Goal: Check status

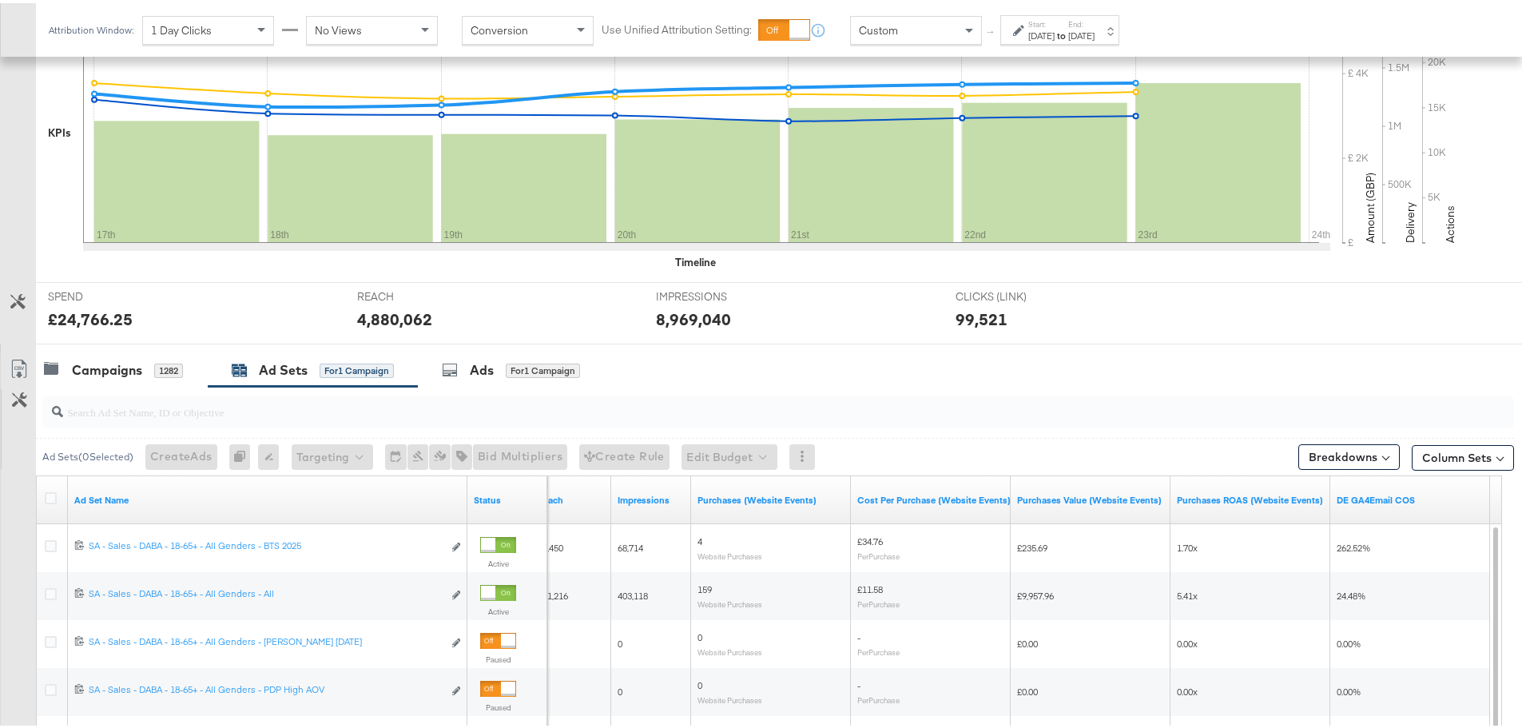
scroll to position [160, 0]
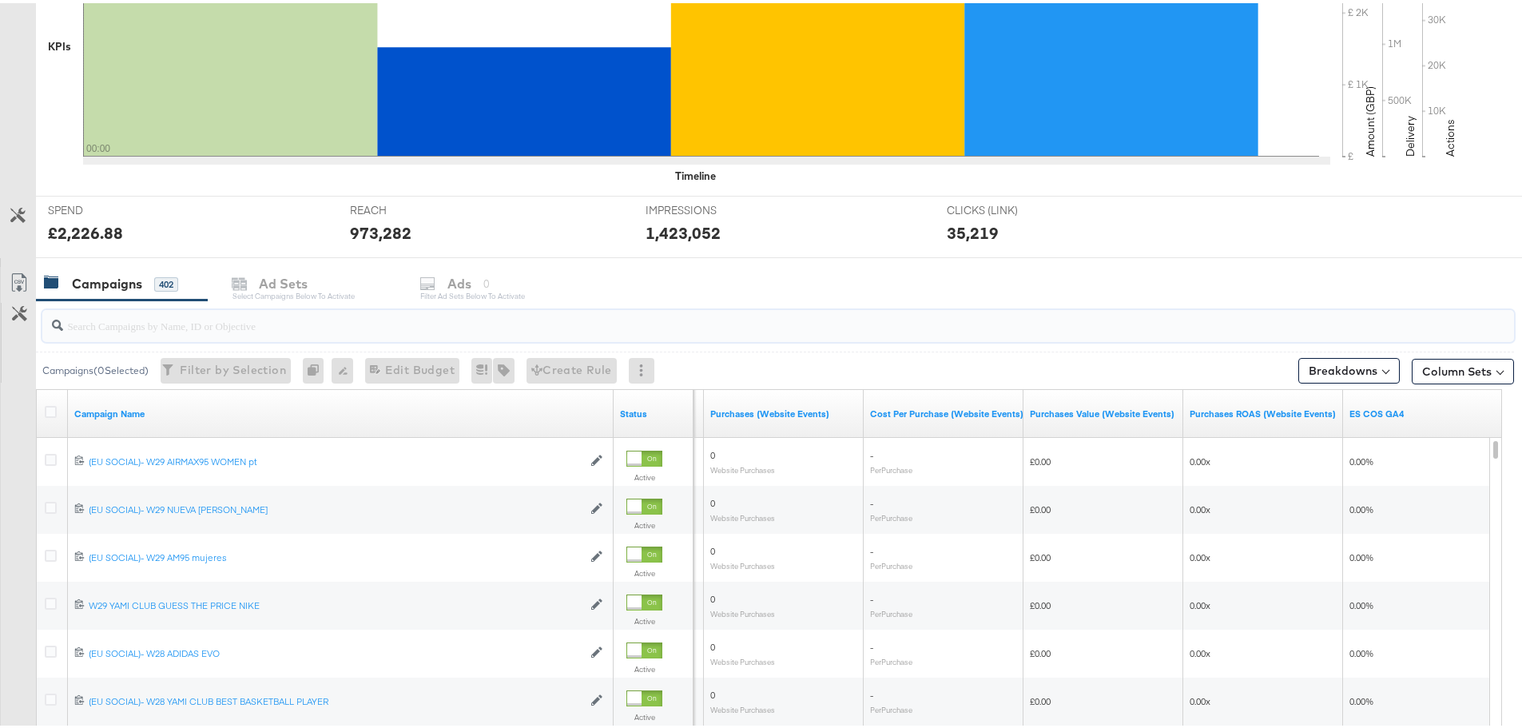
scroll to position [479, 0]
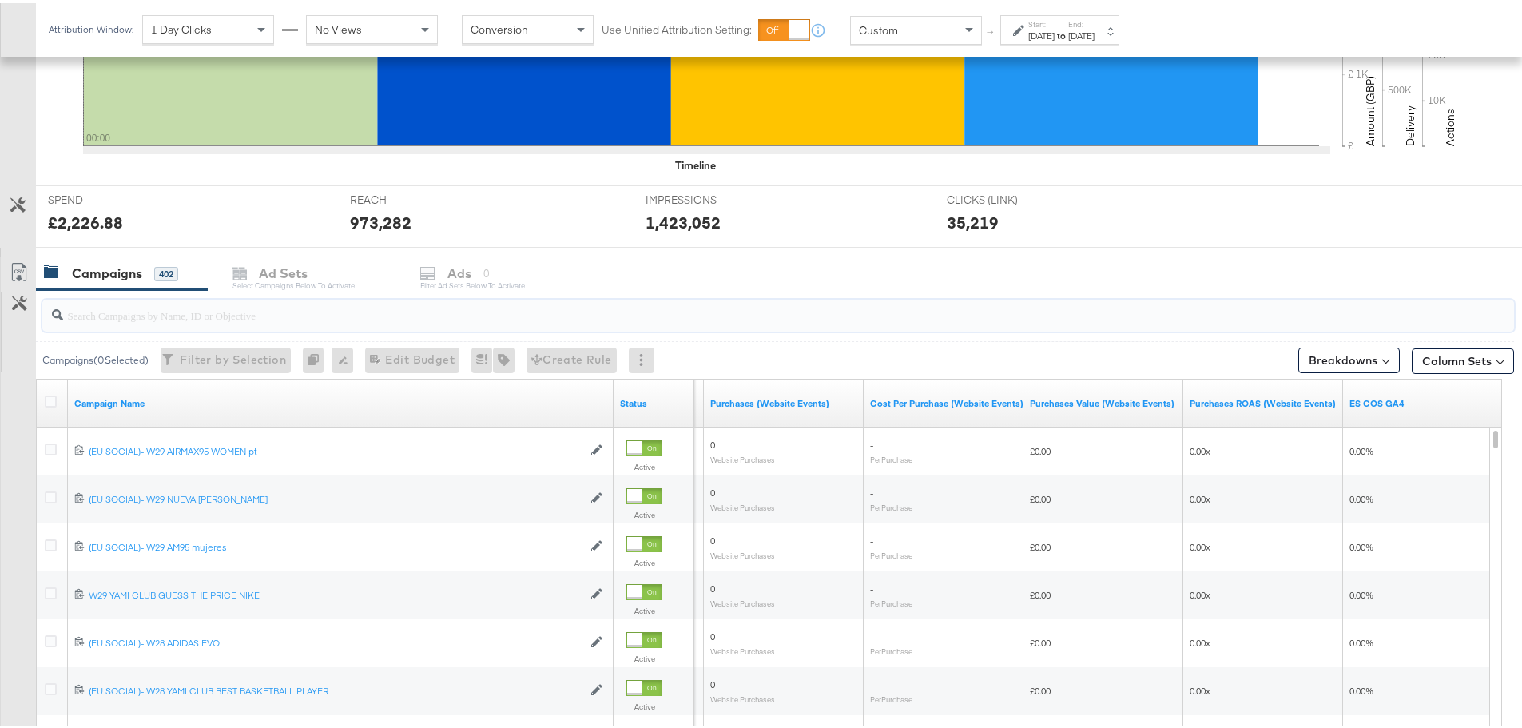
click at [193, 321] on input "search" at bounding box center [721, 305] width 1316 height 31
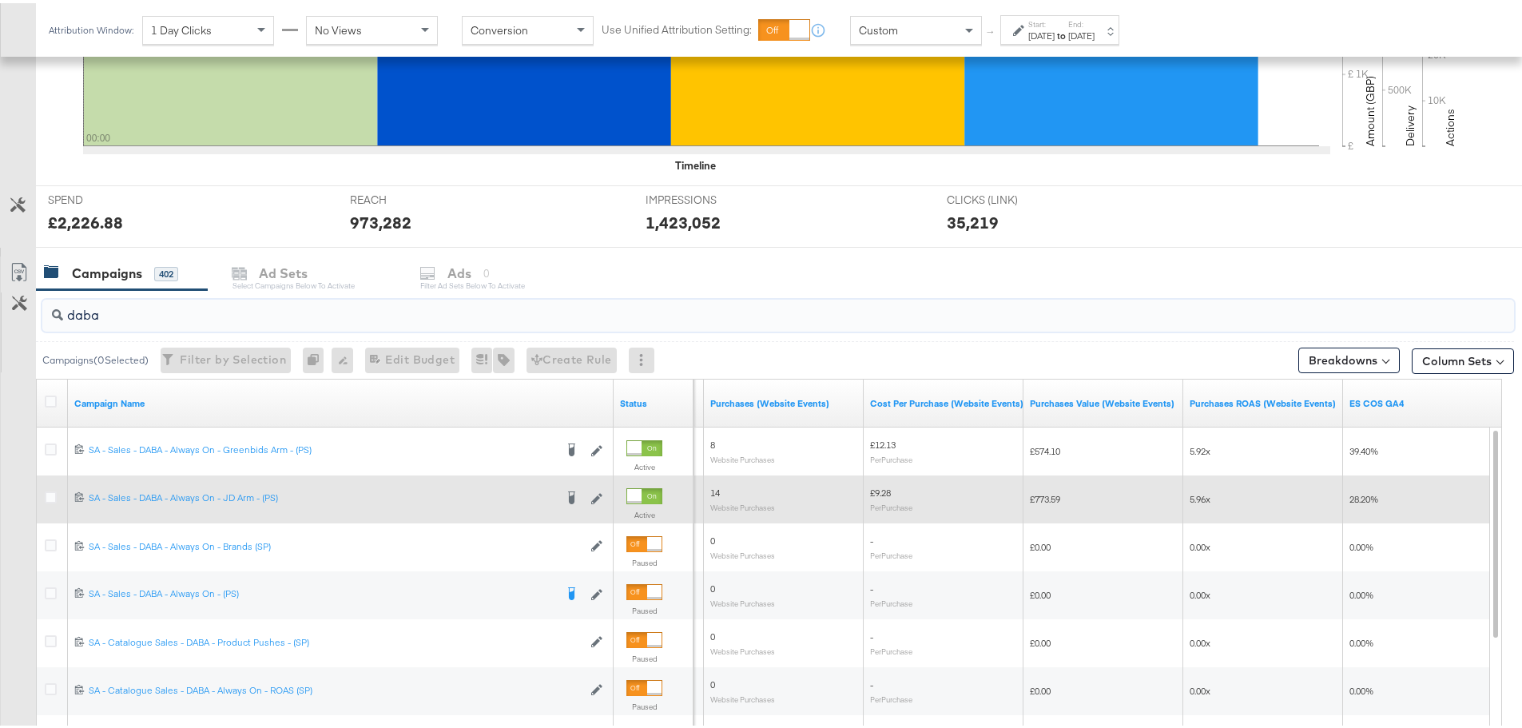
type input "daba"
click at [43, 488] on div at bounding box center [53, 496] width 30 height 29
click at [53, 495] on icon at bounding box center [51, 494] width 12 height 12
click at [0, 0] on input "checkbox" at bounding box center [0, 0] width 0 height 0
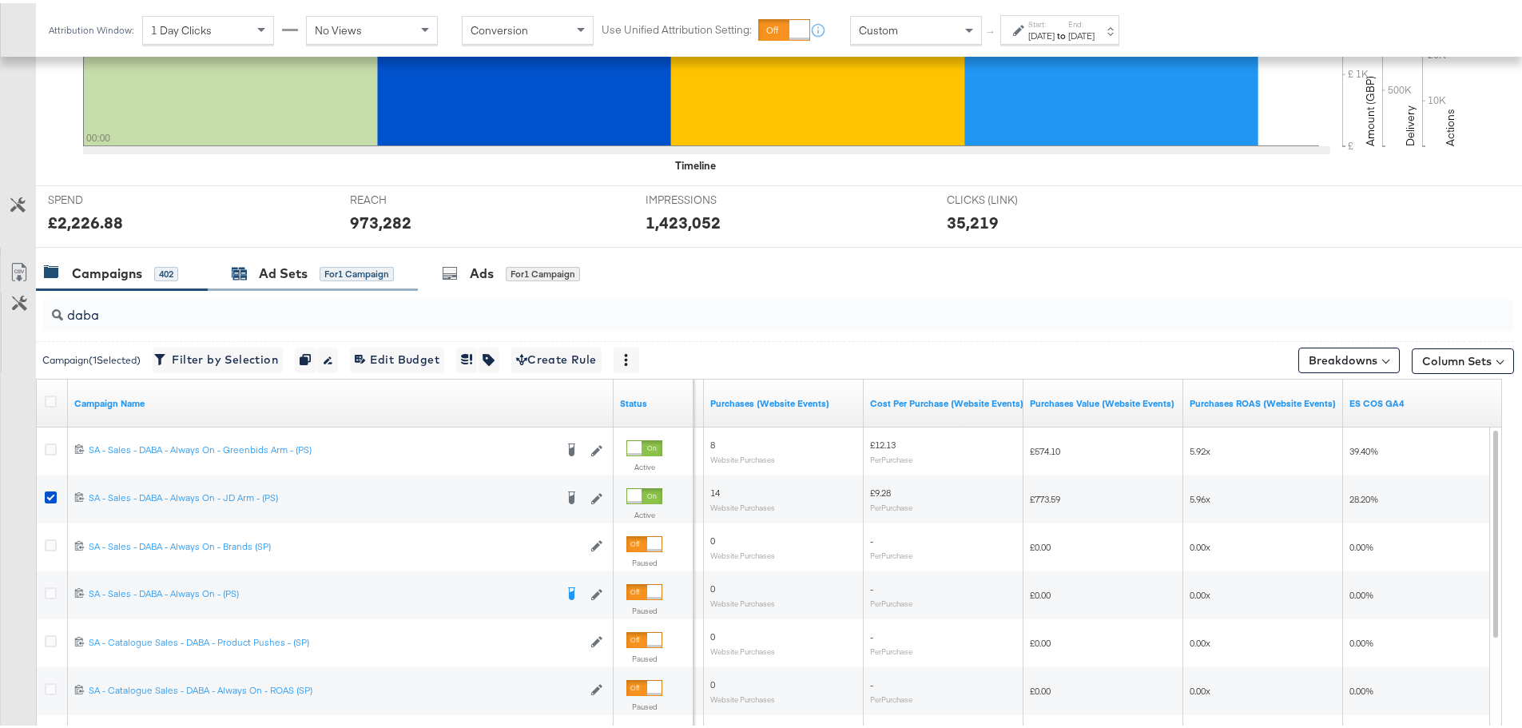
click at [280, 273] on div "Ad Sets" at bounding box center [283, 270] width 49 height 18
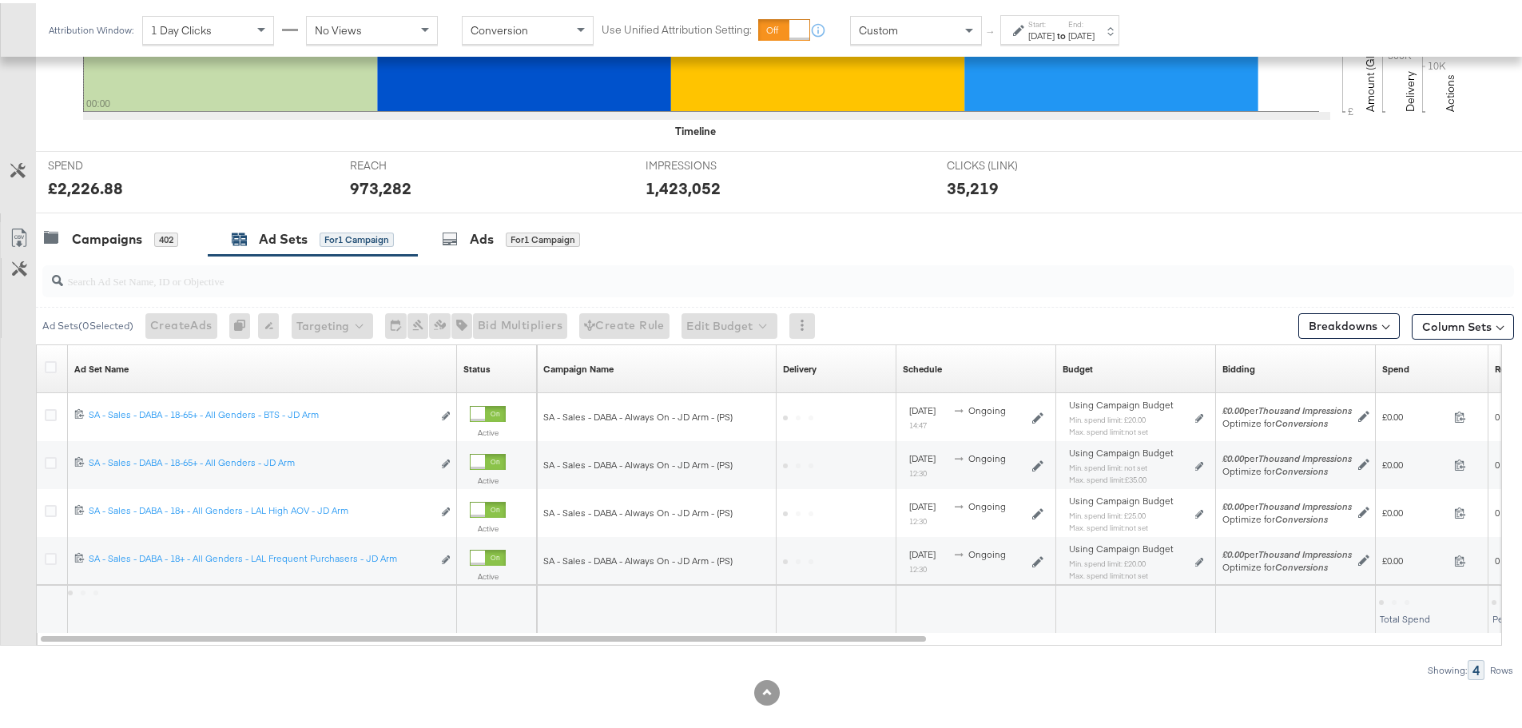
scroll to position [533, 0]
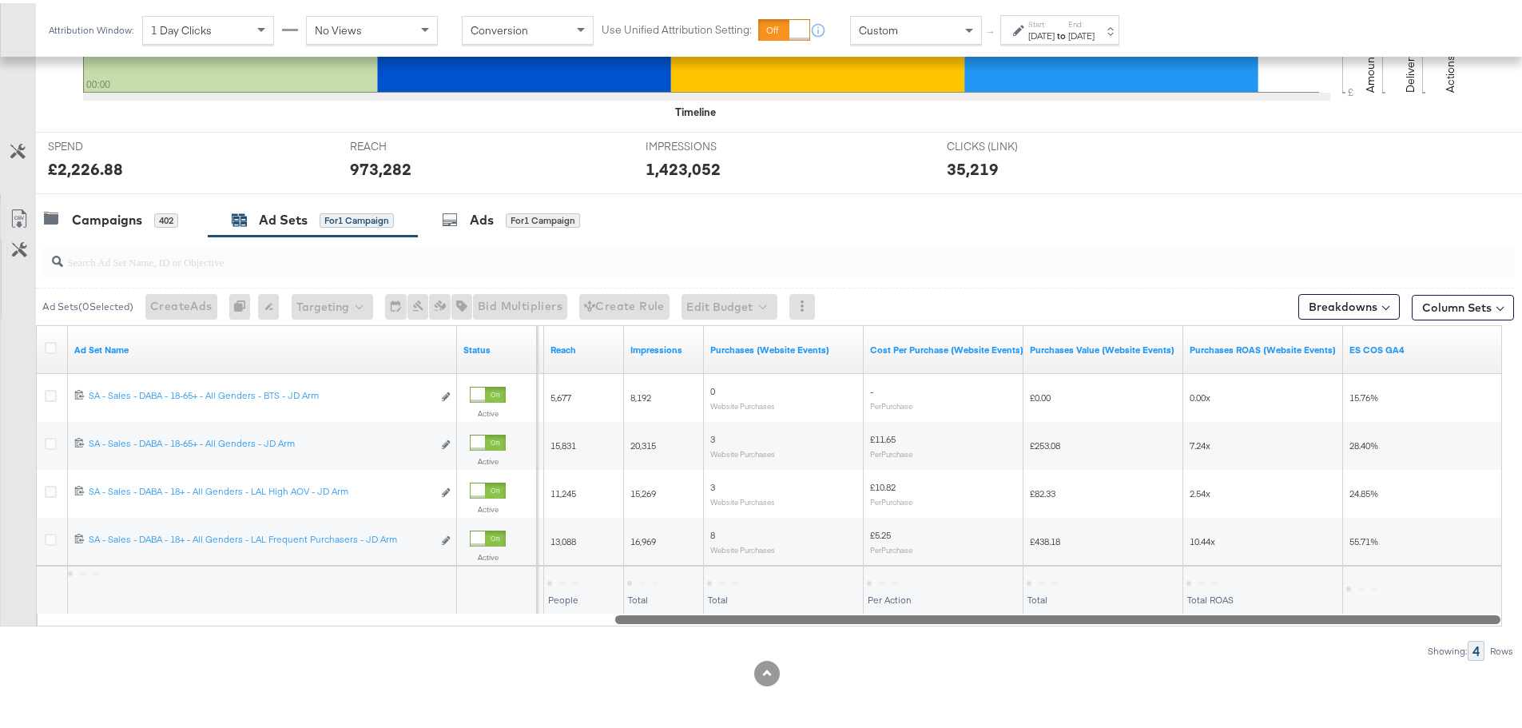
drag, startPoint x: 812, startPoint y: 623, endPoint x: 1534, endPoint y: 632, distance: 721.7
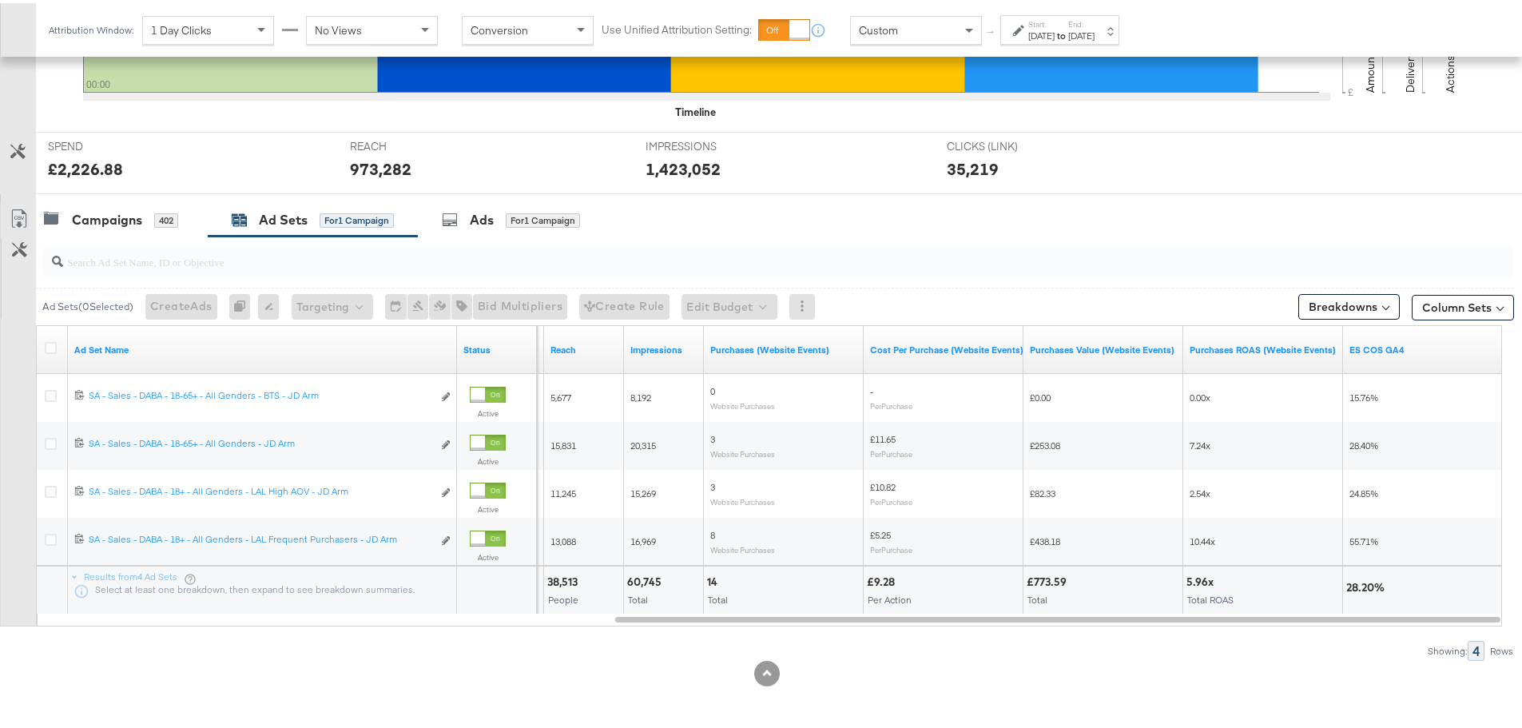
click at [1054, 8] on div "Attribution Window: 1 Day Clicks No Views Conversion Use Unified Attribution Se…" at bounding box center [588, 27] width 1104 height 54
click at [1055, 27] on div "Aug 24th 2025" at bounding box center [1042, 32] width 26 height 13
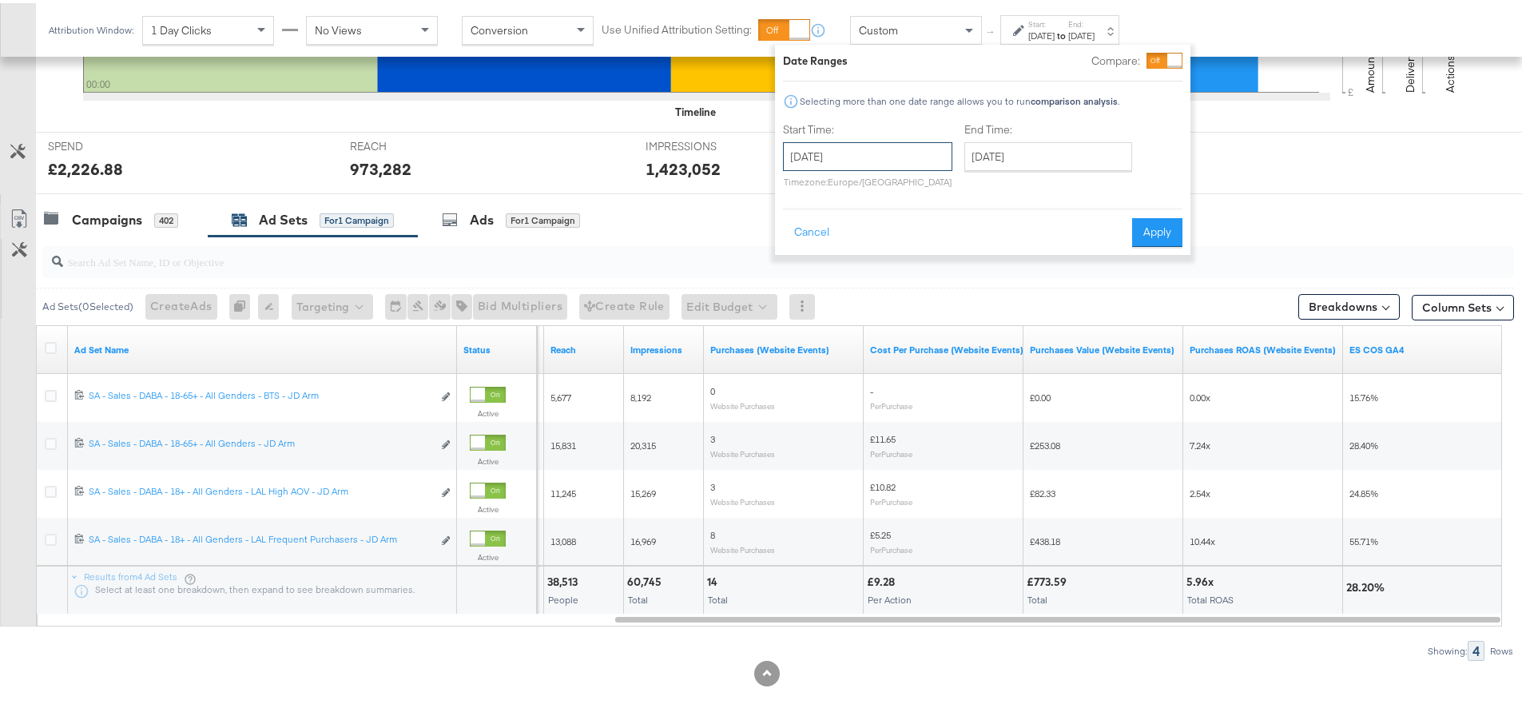
click at [842, 149] on input "August 24th 2025" at bounding box center [867, 153] width 169 height 29
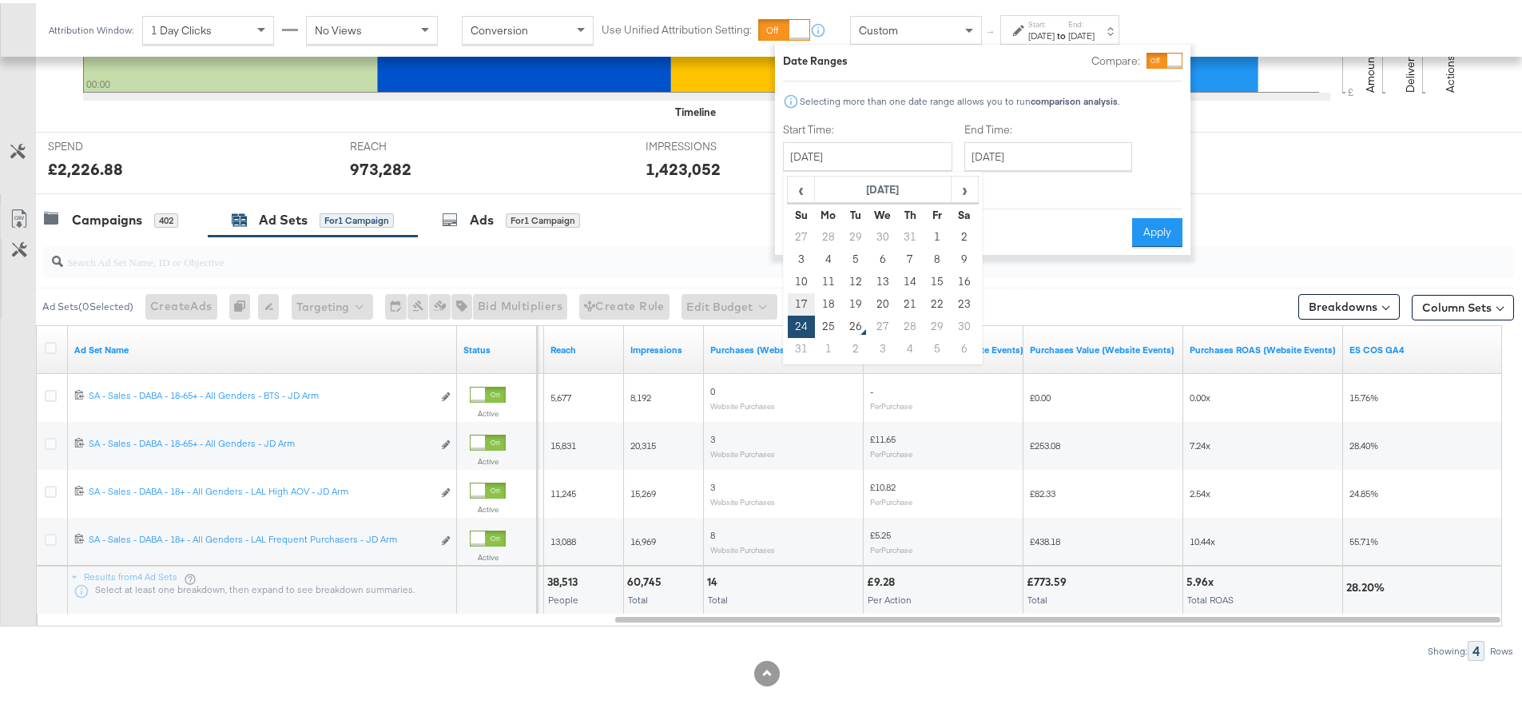
click at [804, 299] on td "17" at bounding box center [801, 301] width 27 height 22
type input "August 17th 2025"
click at [1064, 137] on div "End Time: August 24th 2025 ‹ August 2025 › Su Mo Tu We Th Fr Sa 27 28 29 30 31 …" at bounding box center [1052, 155] width 174 height 73
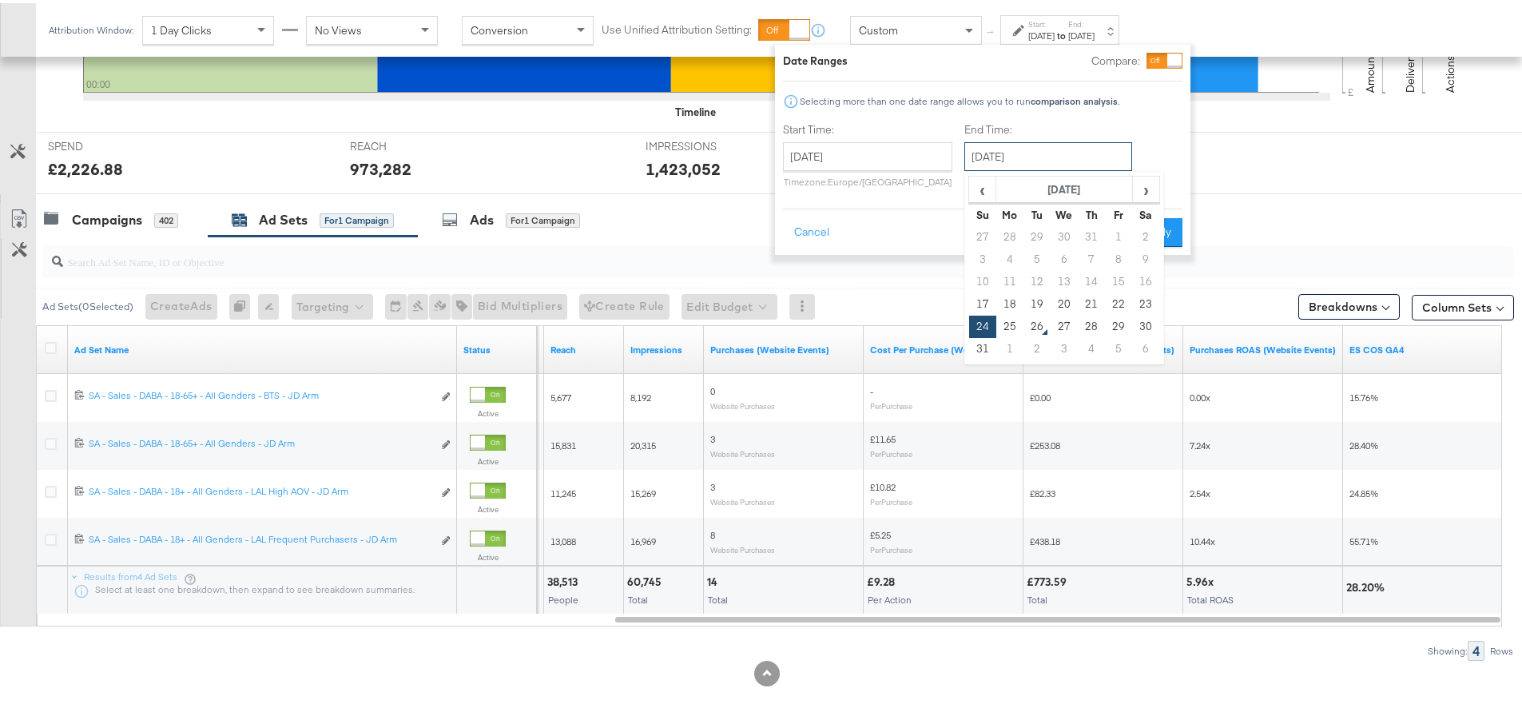
click at [1061, 149] on input "August 24th 2025" at bounding box center [1049, 153] width 168 height 29
click at [1139, 301] on td "23" at bounding box center [1145, 301] width 27 height 22
type input "August 23rd 2025"
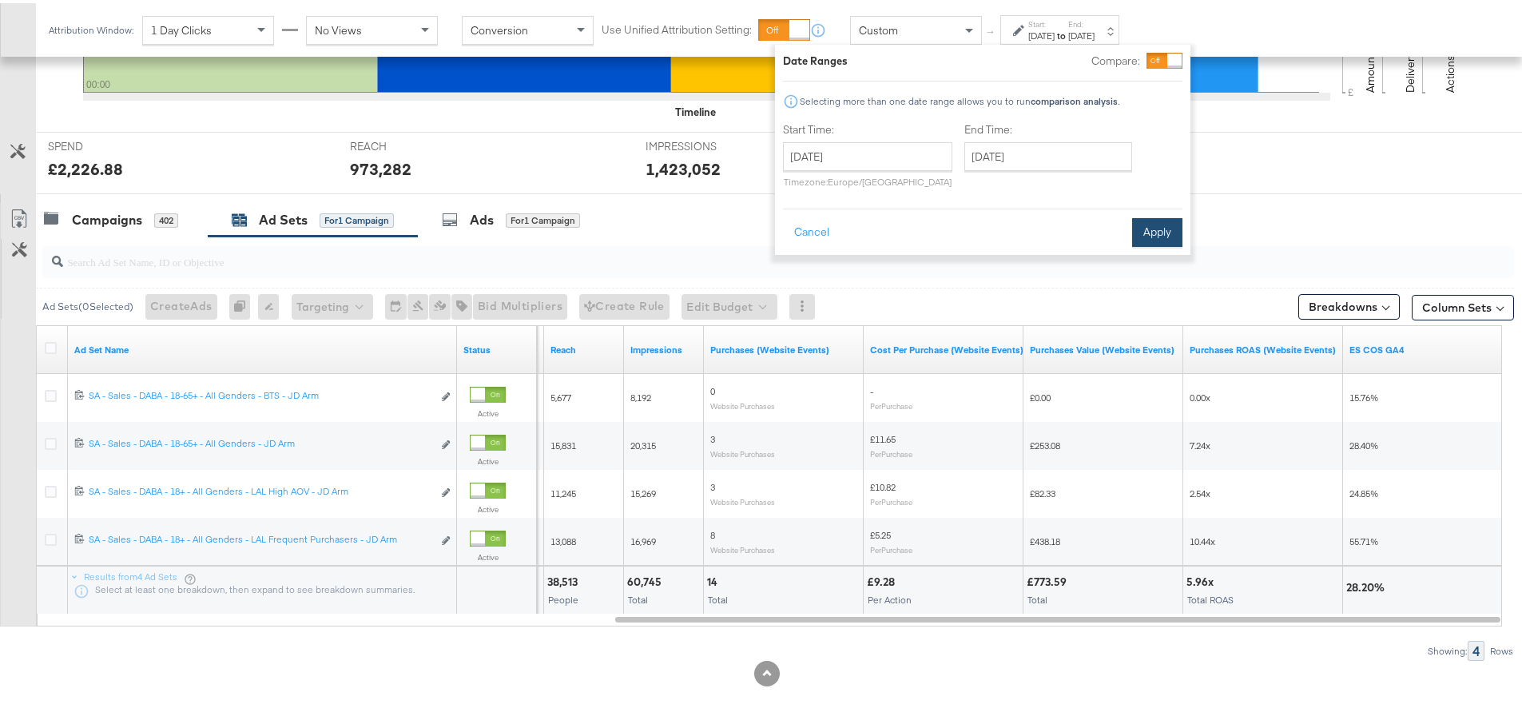
click at [1170, 226] on button "Apply" at bounding box center [1157, 229] width 50 height 29
